Goal: Task Accomplishment & Management: Complete application form

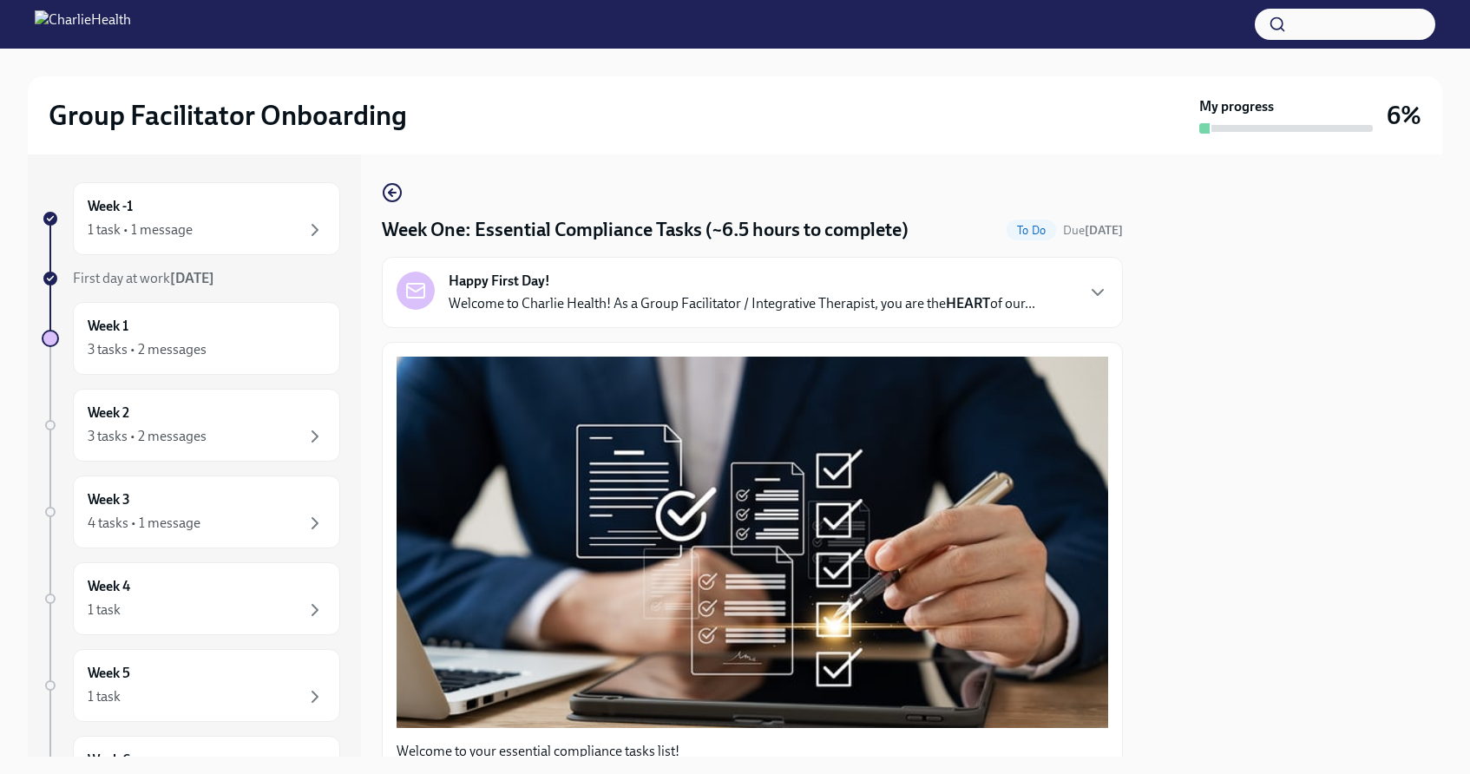
scroll to position [1491, 0]
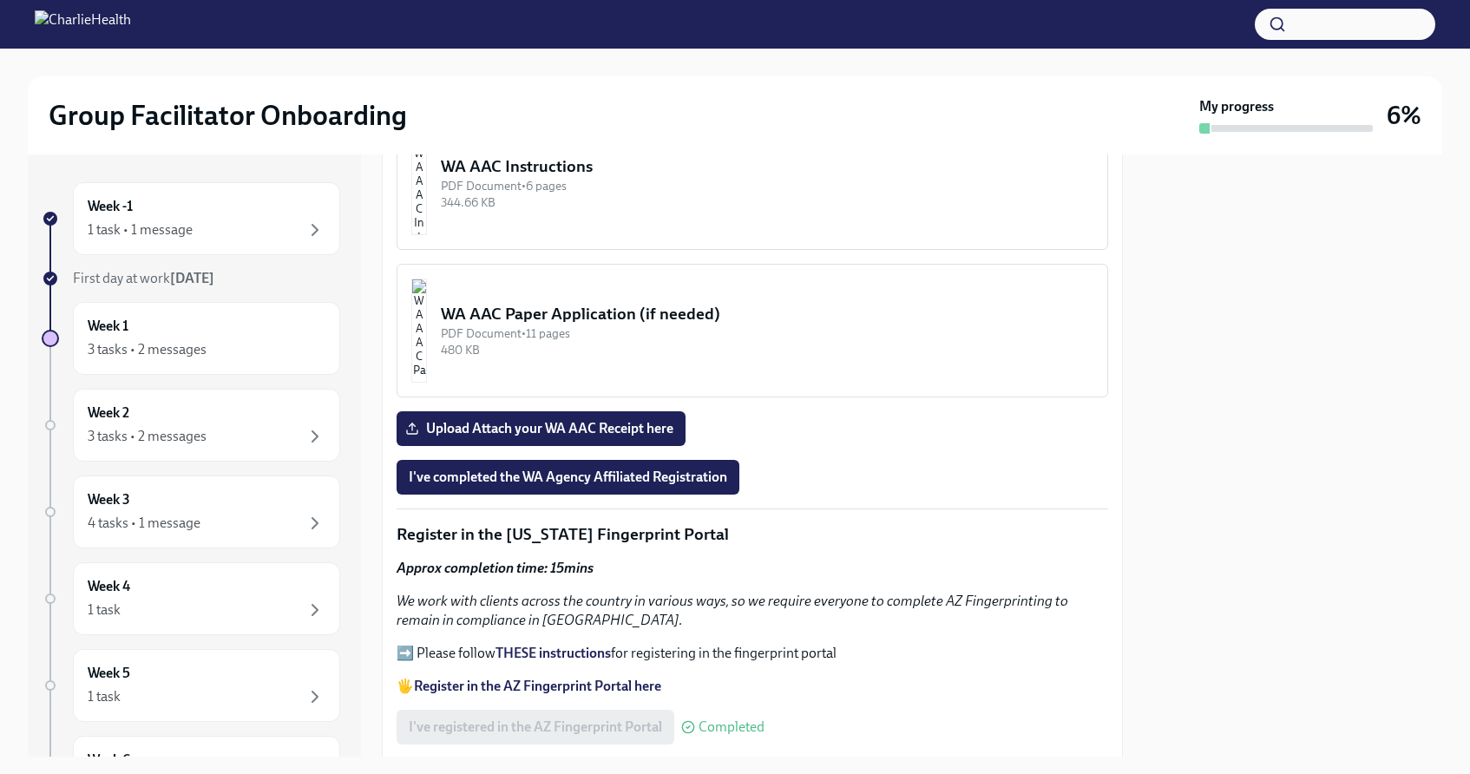
click at [540, 645] on strong "THESE instructions" at bounding box center [552, 653] width 115 height 16
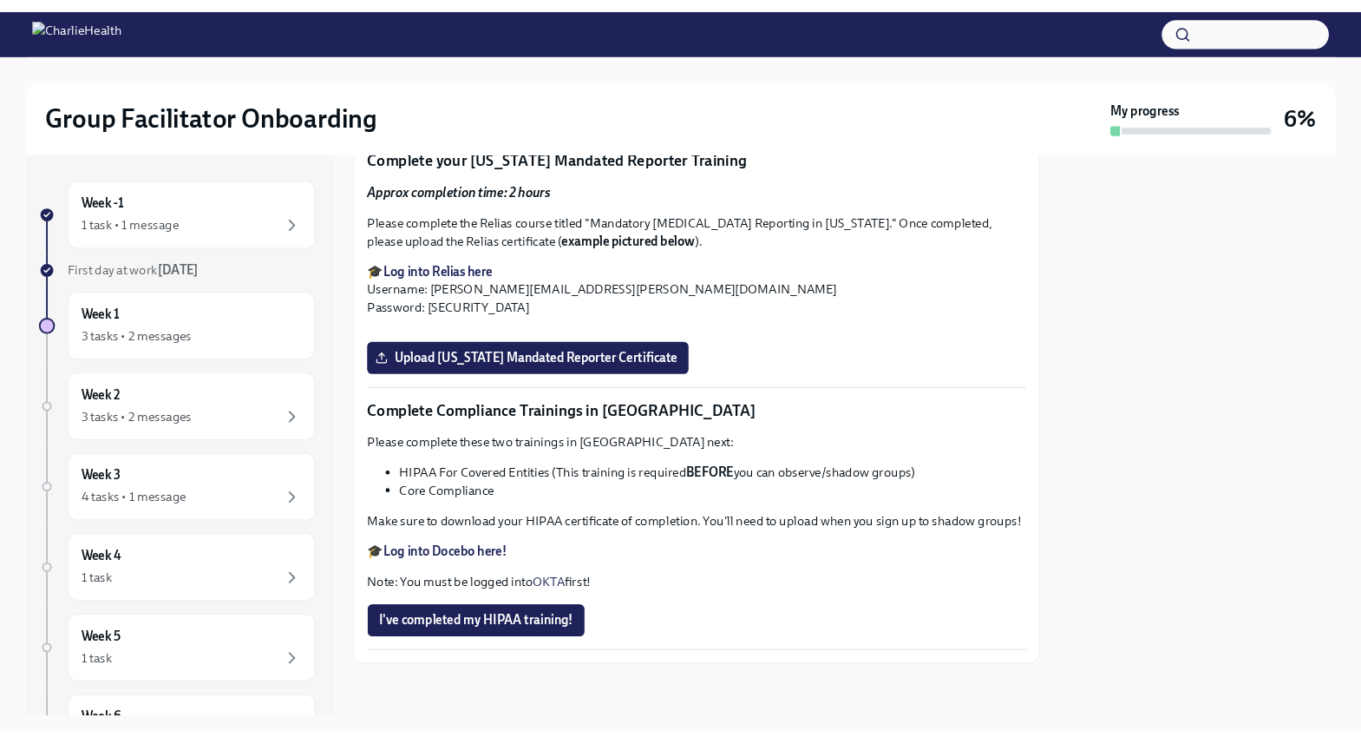
scroll to position [3133, 0]
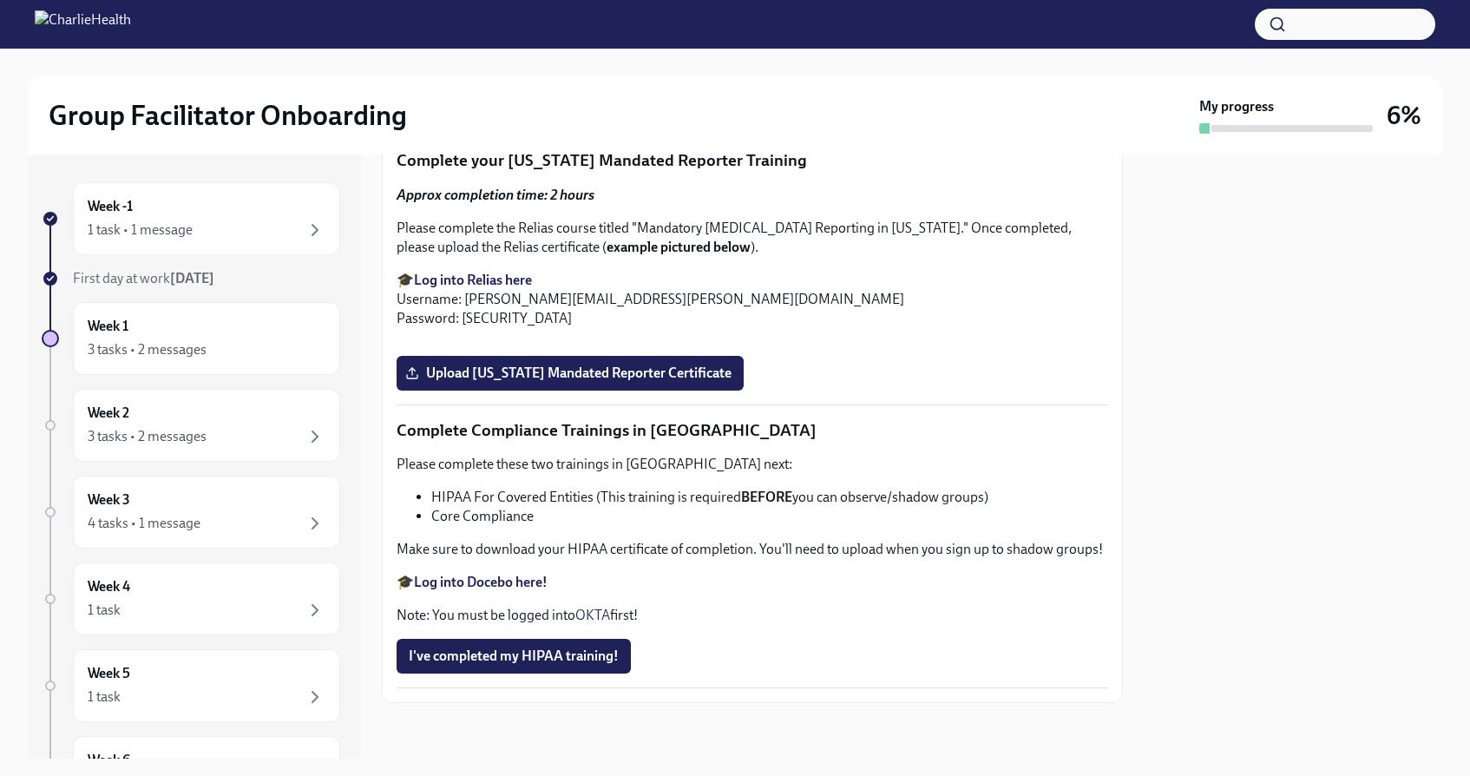
click at [616, 112] on span "Upload [US_STATE] Telehealth Certificate" at bounding box center [542, 103] width 267 height 17
click at [0, 0] on input "Upload [US_STATE] Telehealth Certificate" at bounding box center [0, 0] width 0 height 0
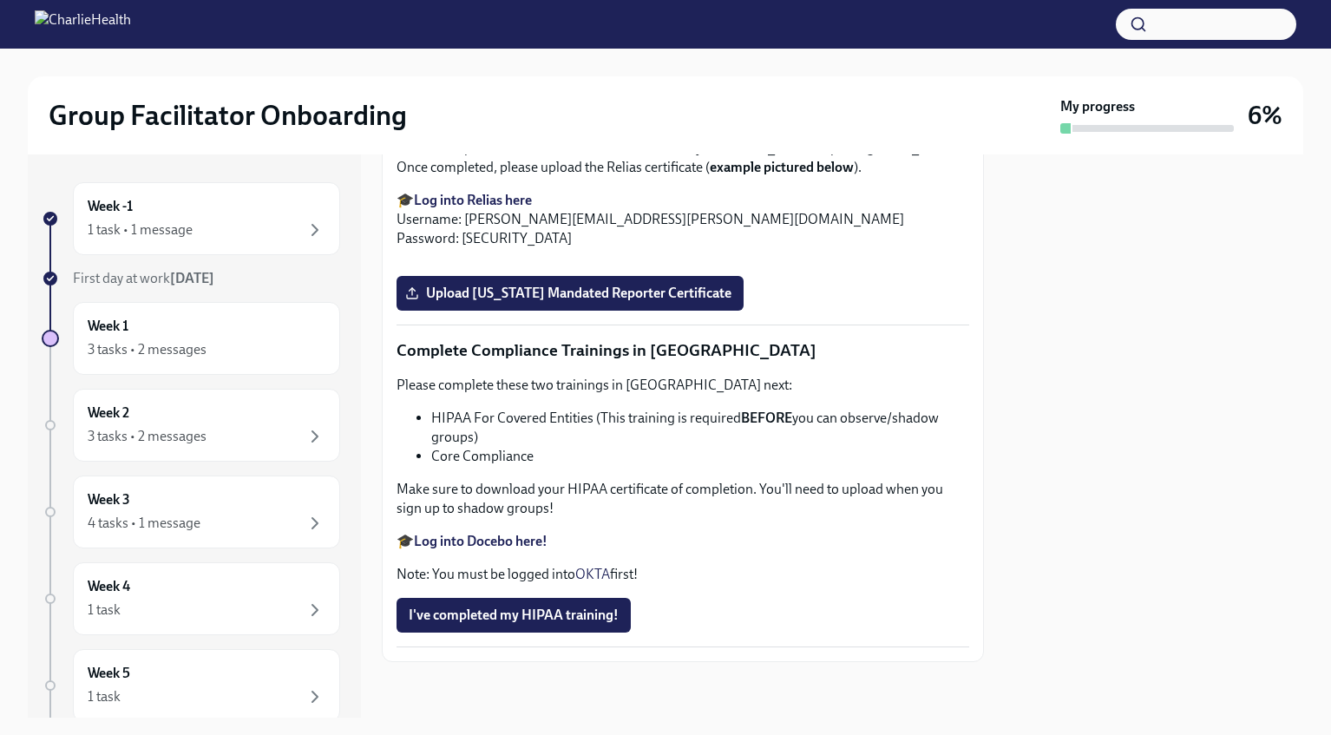
scroll to position [3277, 0]
click at [601, 33] on span "Upload [US_STATE] Telehealth Certificate" at bounding box center [542, 24] width 267 height 17
click at [0, 0] on input "Upload [US_STATE] Telehealth Certificate" at bounding box center [0, 0] width 0 height 0
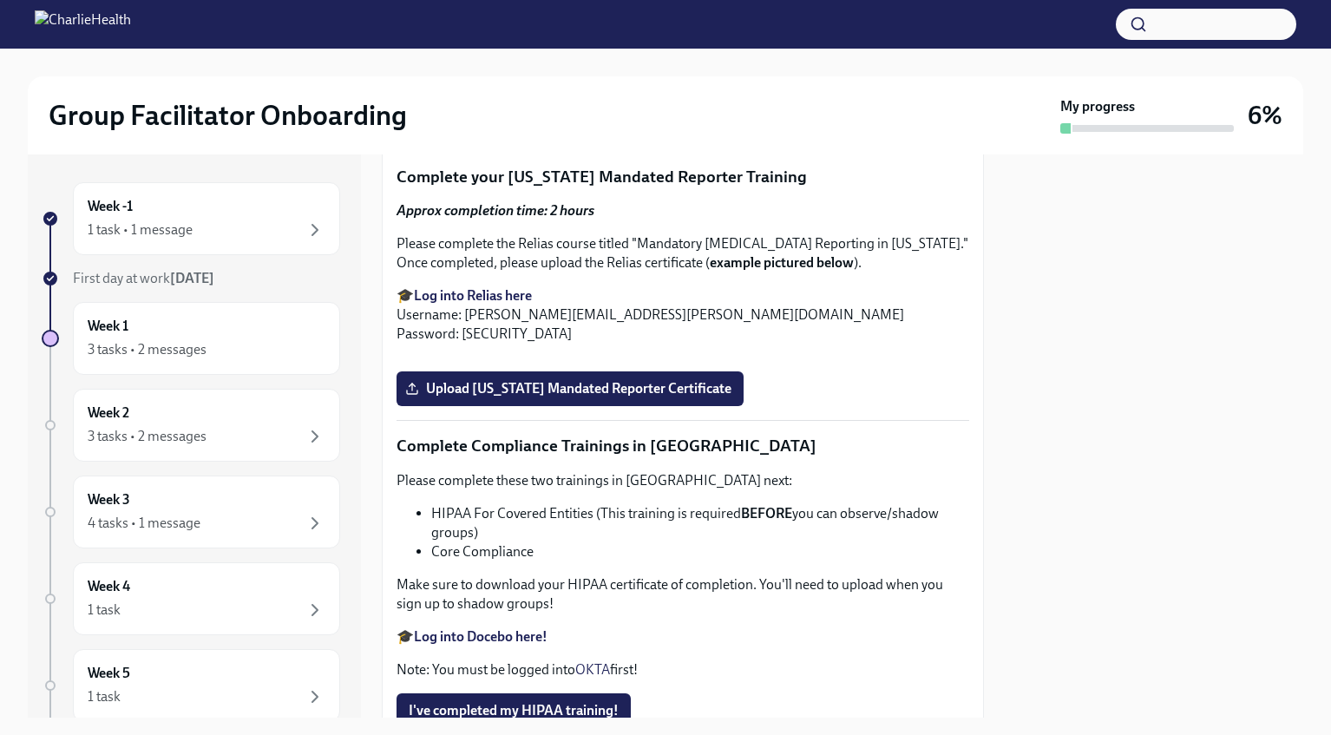
scroll to position [3106, 0]
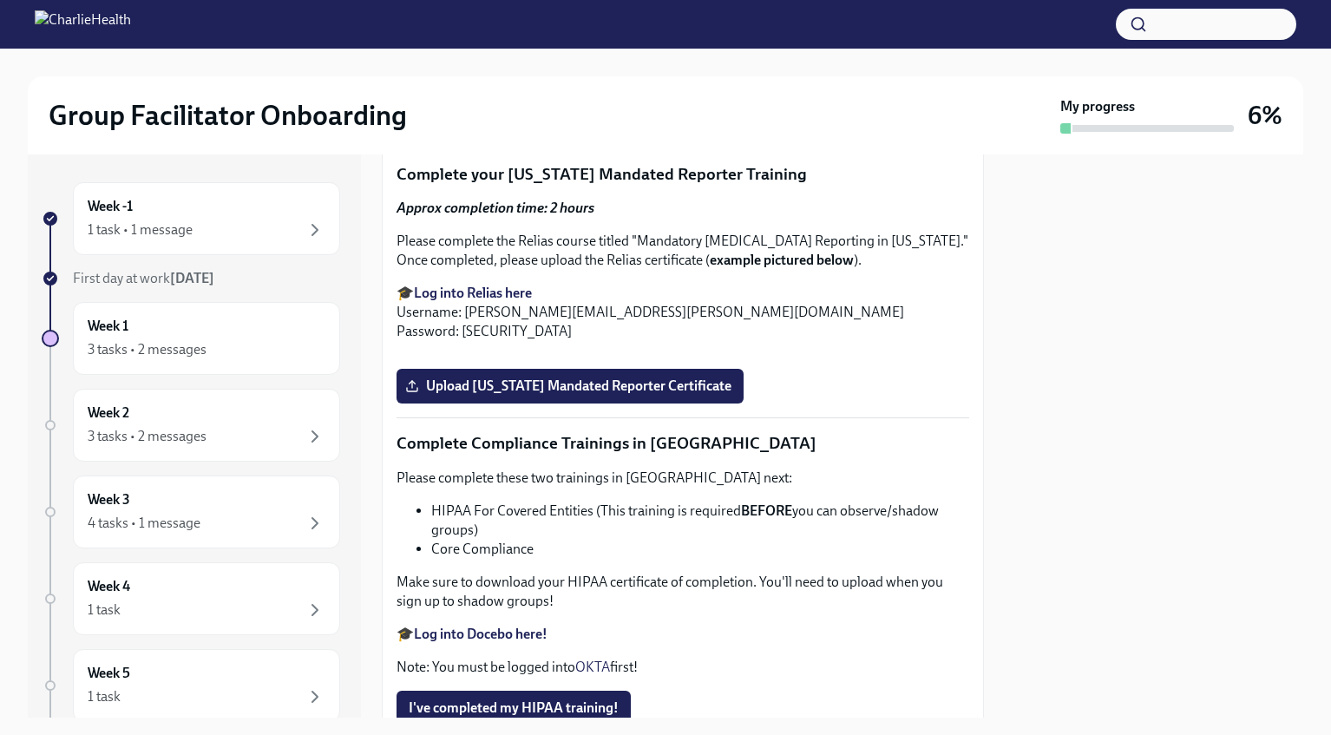
click at [727, 126] on span "2023 Registered Associate Six-Month Supervisor Evaluation..." at bounding box center [603, 116] width 388 height 17
click at [0, 0] on input "2023 Registered Associate Six-Month Supervisor Evaluation..." at bounding box center [0, 0] width 0 height 0
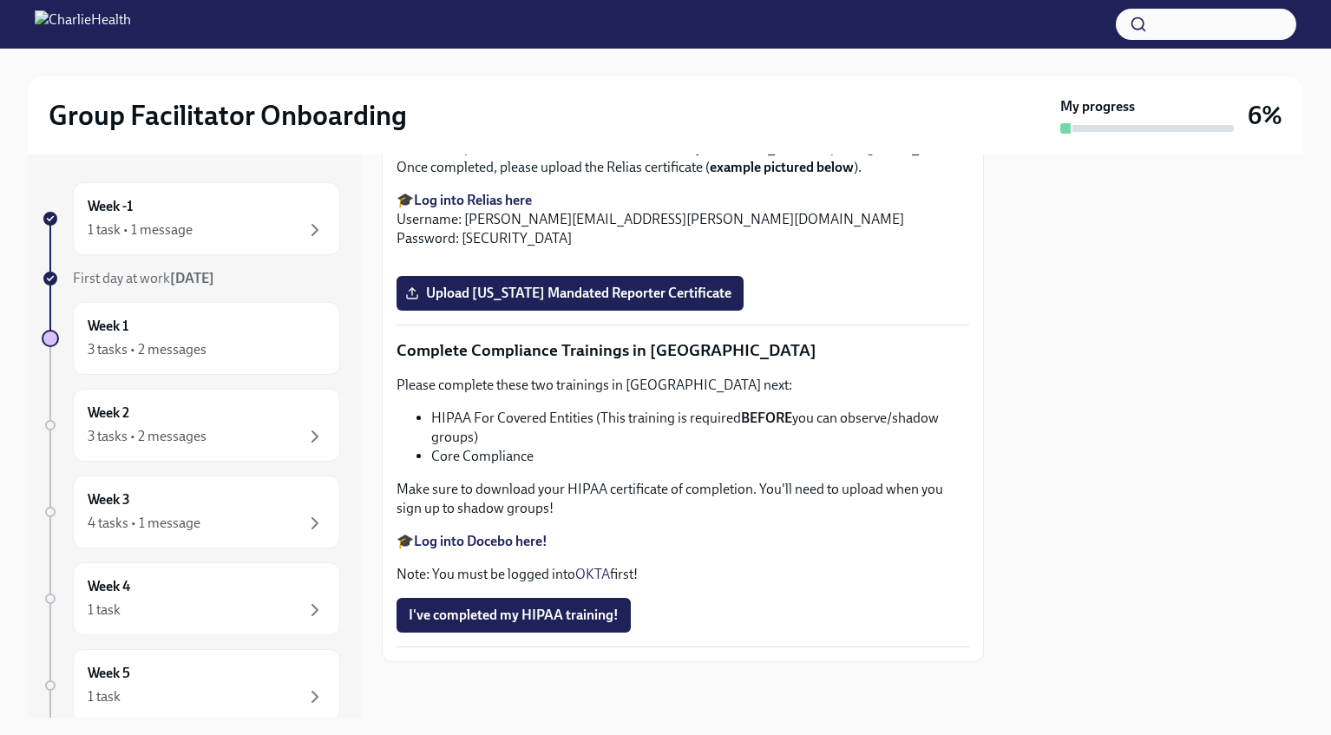
scroll to position [3856, 0]
click at [724, 302] on span "Upload [US_STATE] Mandated Reporter Certificate" at bounding box center [570, 293] width 323 height 17
click at [0, 0] on input "Upload [US_STATE] Mandated Reporter Certificate" at bounding box center [0, 0] width 0 height 0
click at [499, 208] on strong "Log into Relias here" at bounding box center [473, 200] width 118 height 16
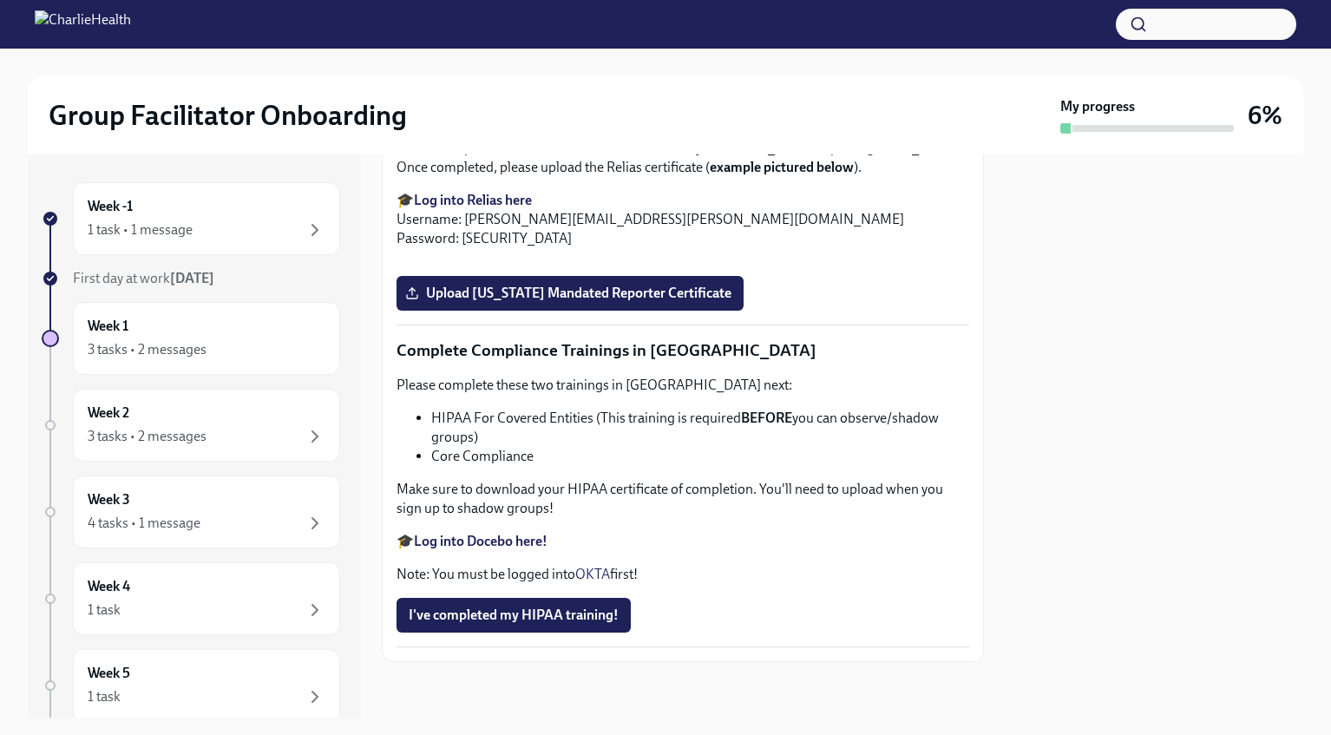
scroll to position [3773, 0]
click at [525, 302] on span "Upload [US_STATE] Mandated Reporter Certificate" at bounding box center [570, 293] width 323 height 17
click at [0, 0] on input "Upload [US_STATE] Mandated Reporter Certificate" at bounding box center [0, 0] width 0 height 0
click at [495, 539] on strong "Log into Docebo here!" at bounding box center [481, 541] width 134 height 16
